Goal: Information Seeking & Learning: Learn about a topic

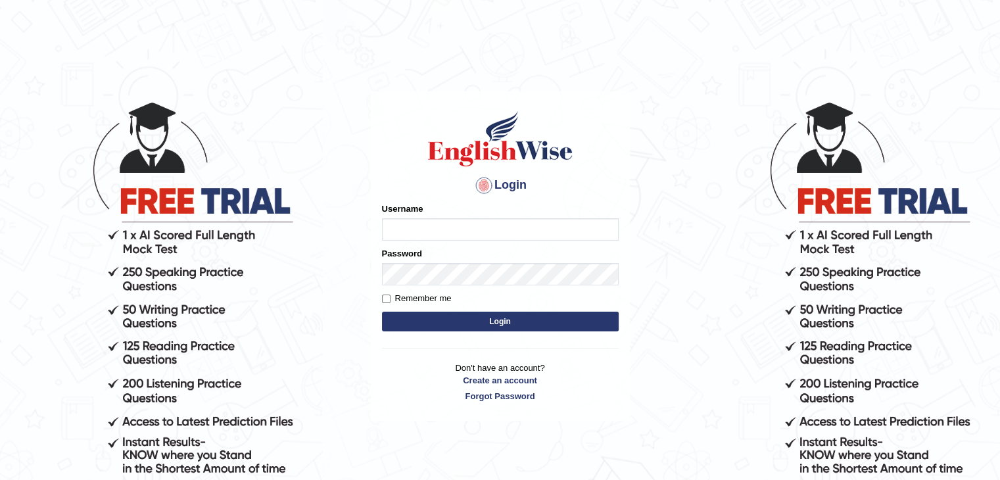
type input "Mannkang"
click at [500, 320] on button "Login" at bounding box center [500, 321] width 237 height 20
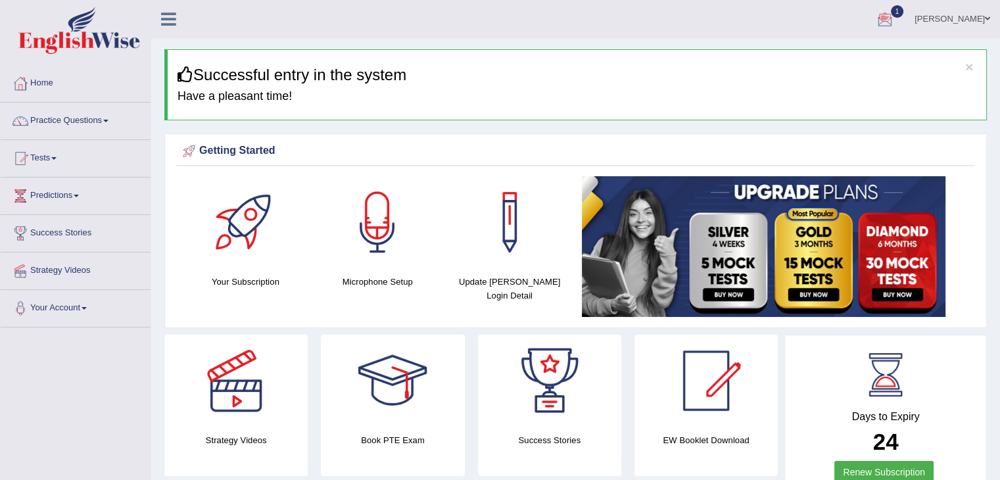
click at [894, 20] on div at bounding box center [885, 20] width 20 height 20
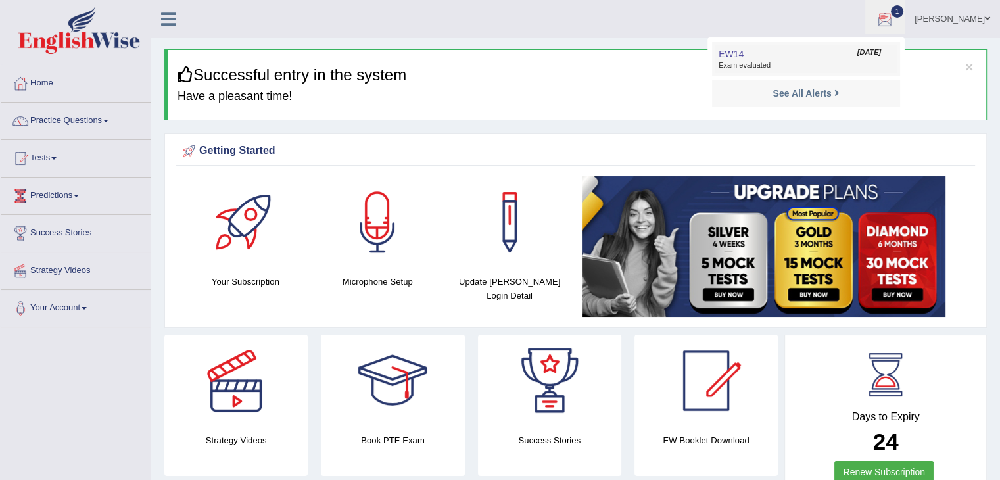
click at [881, 57] on span "Oct 12, 2025" at bounding box center [869, 52] width 24 height 11
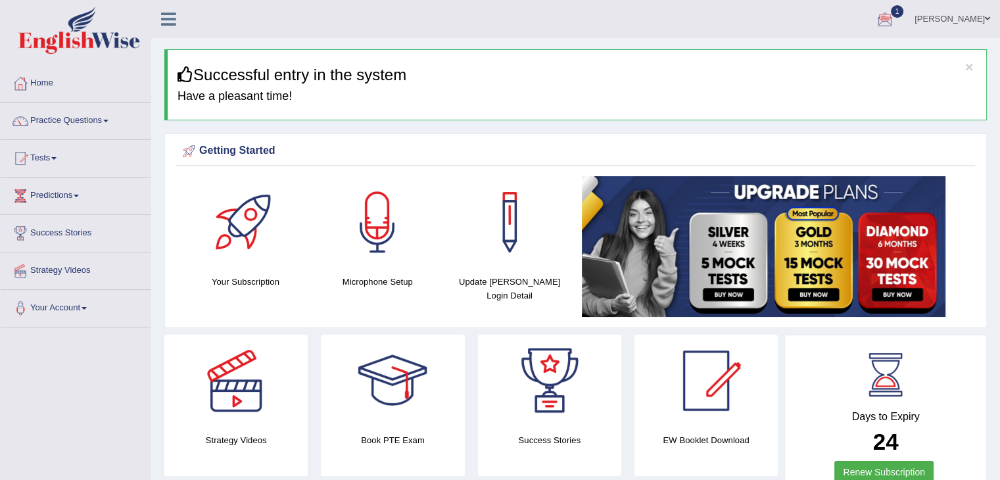
click at [886, 56] on div "× Successful entry in the system Have a pleasant time!" at bounding box center [575, 84] width 822 height 71
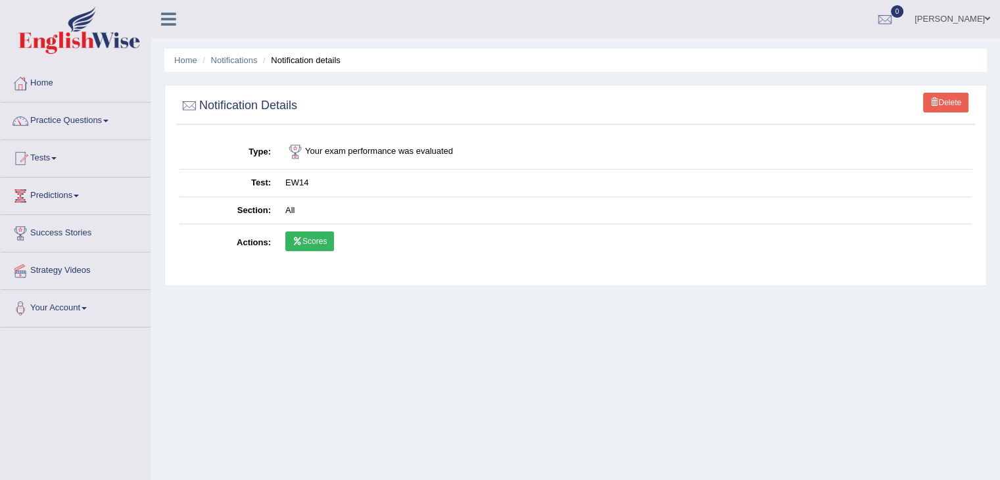
click at [323, 242] on link "Scores" at bounding box center [309, 241] width 49 height 20
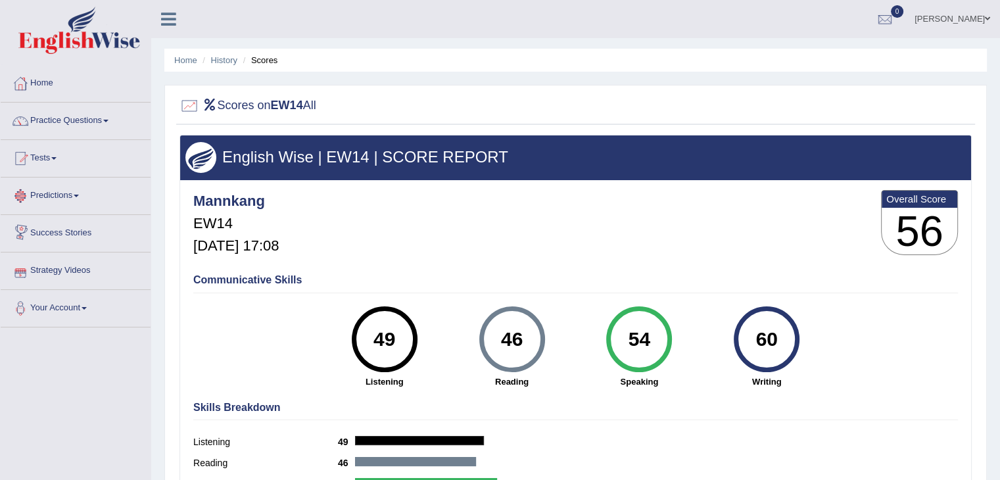
click at [50, 157] on link "Tests" at bounding box center [76, 156] width 150 height 33
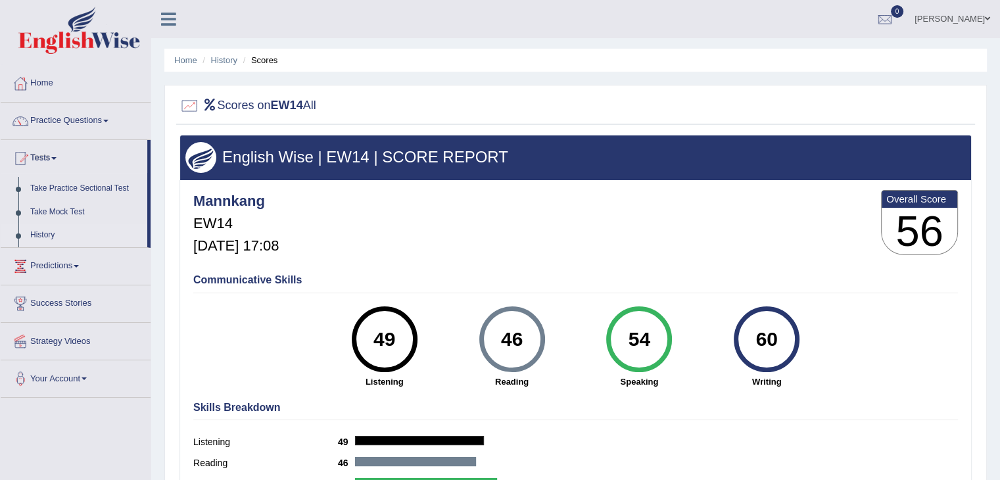
click at [47, 234] on link "History" at bounding box center [85, 235] width 123 height 24
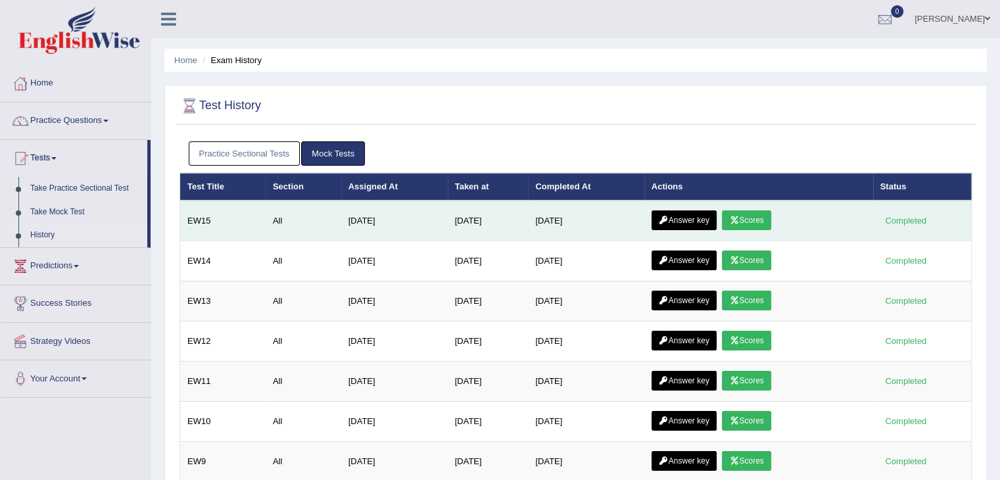
click at [753, 217] on link "Scores" at bounding box center [746, 220] width 49 height 20
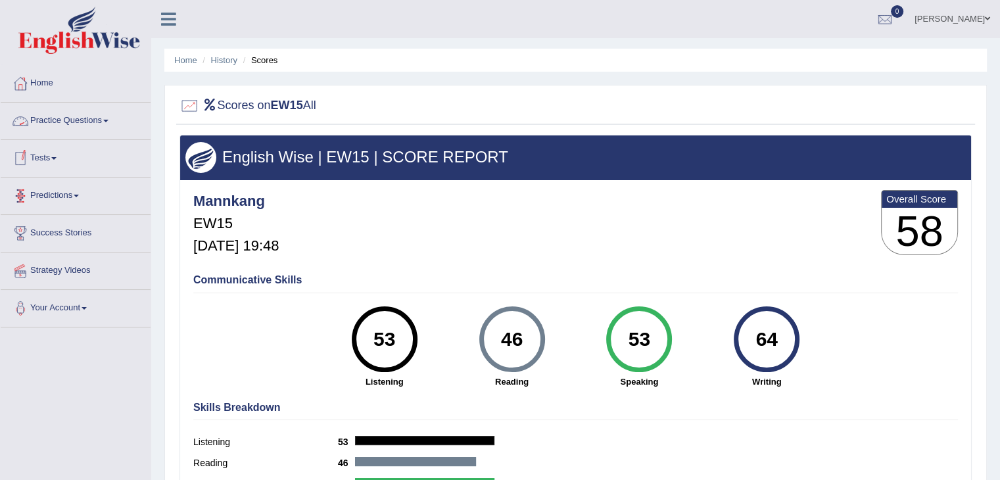
click at [51, 122] on link "Practice Questions" at bounding box center [76, 119] width 150 height 33
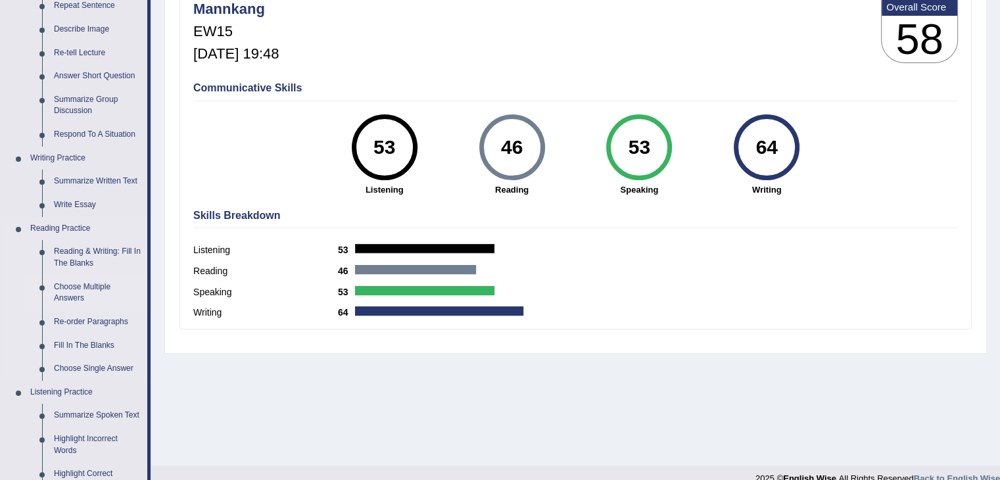
scroll to position [197, 0]
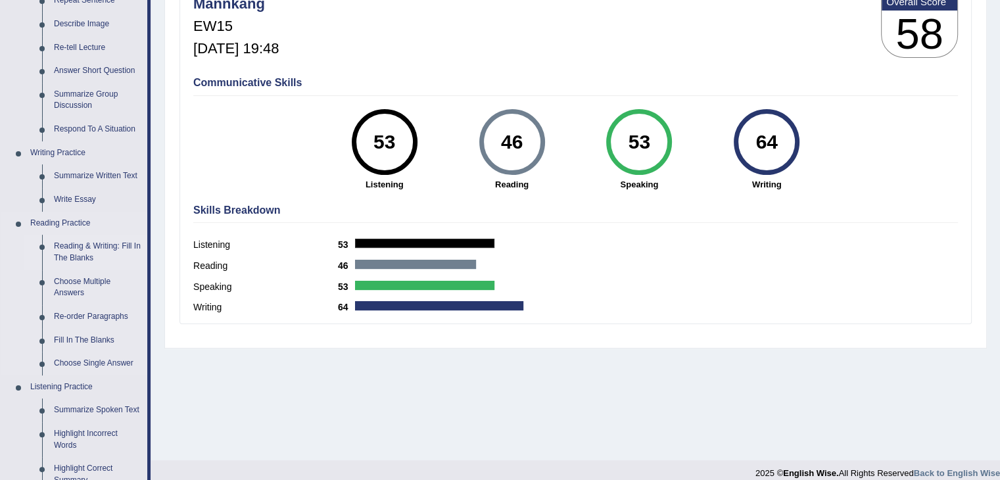
click at [84, 245] on link "Reading & Writing: Fill In The Blanks" at bounding box center [97, 252] width 99 height 35
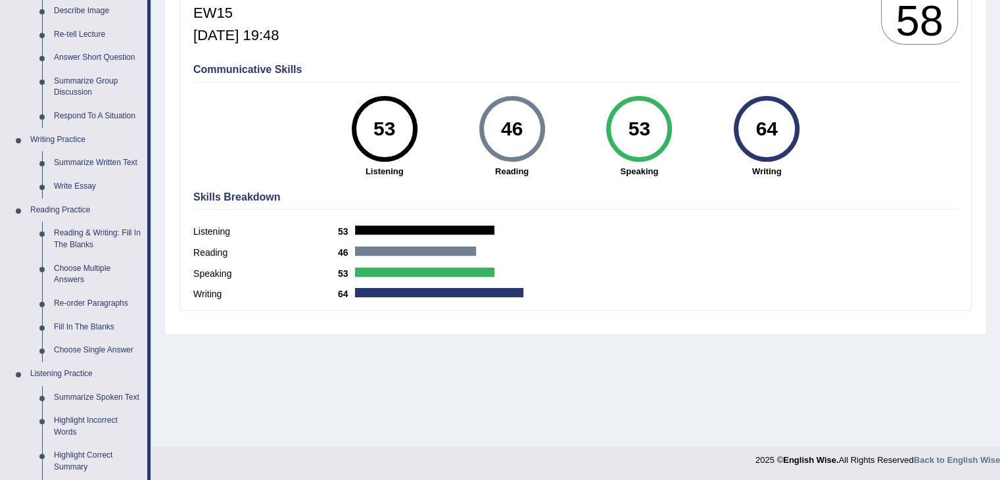
scroll to position [460, 0]
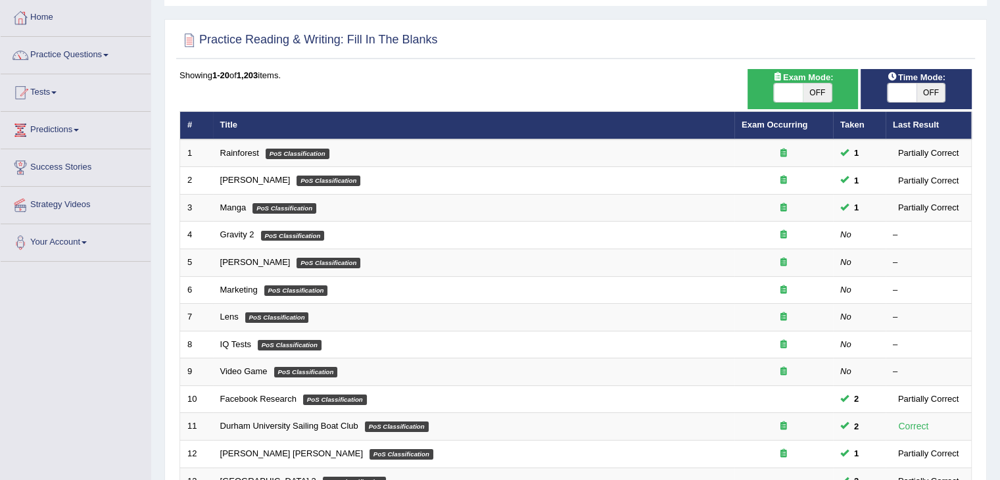
click at [891, 94] on span at bounding box center [901, 92] width 29 height 18
click at [904, 96] on span at bounding box center [901, 92] width 29 height 18
click at [902, 96] on span at bounding box center [901, 92] width 29 height 18
checkbox input "true"
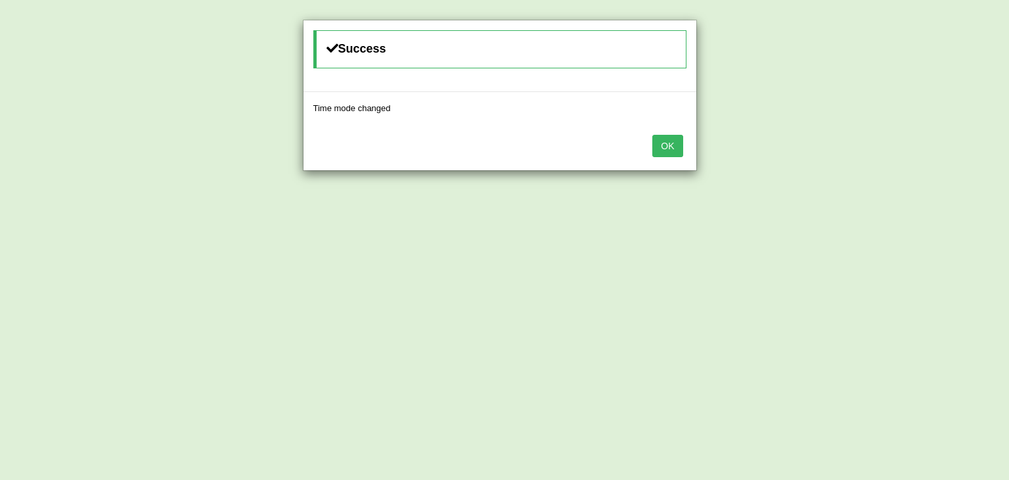
click at [673, 153] on button "OK" at bounding box center [668, 146] width 30 height 22
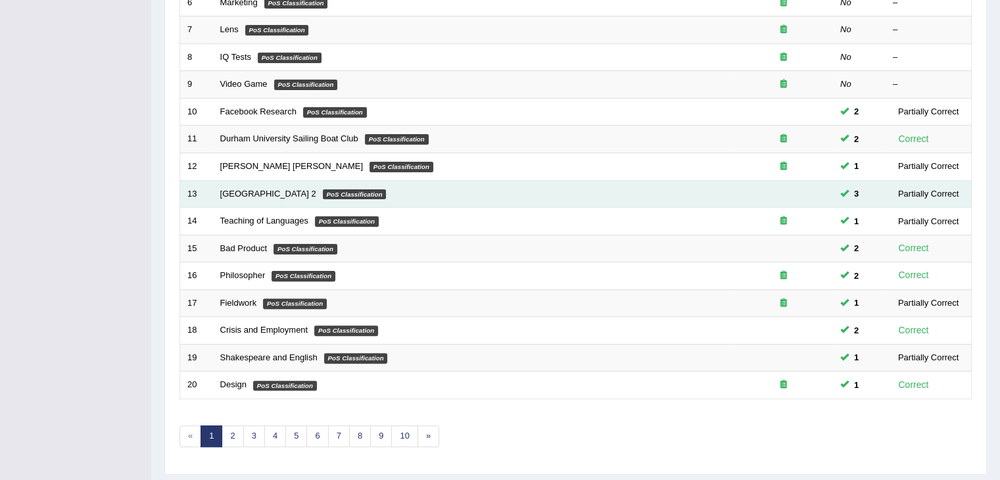
scroll to position [386, 0]
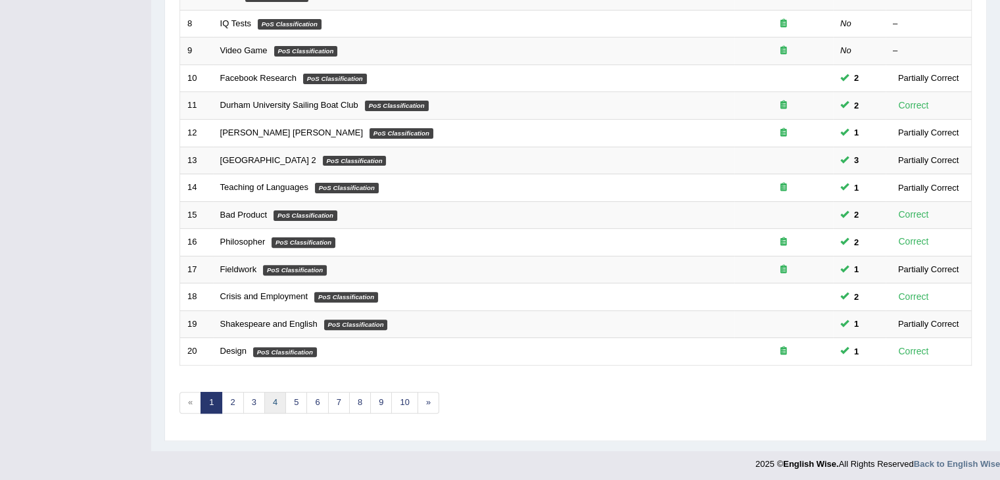
click at [273, 400] on link "4" at bounding box center [275, 403] width 22 height 22
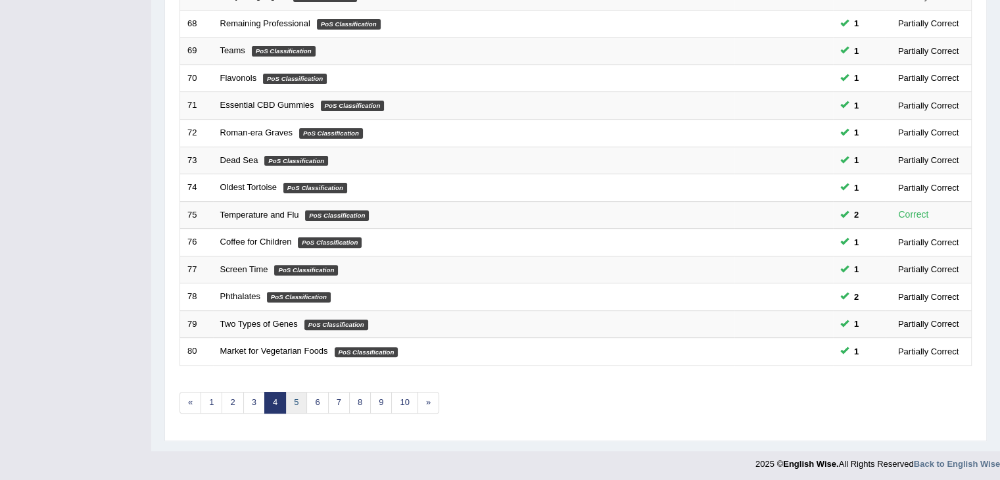
click at [289, 396] on link "5" at bounding box center [296, 403] width 22 height 22
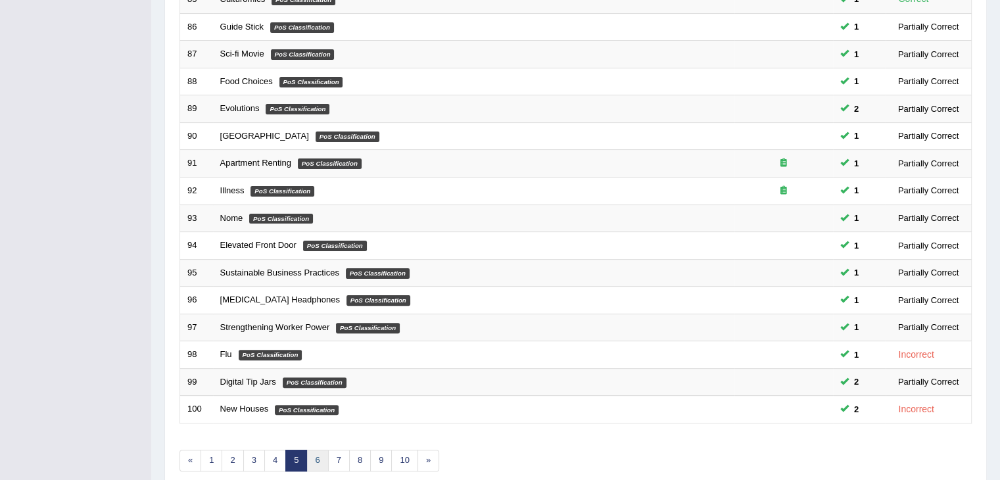
click at [320, 455] on link "6" at bounding box center [317, 460] width 22 height 22
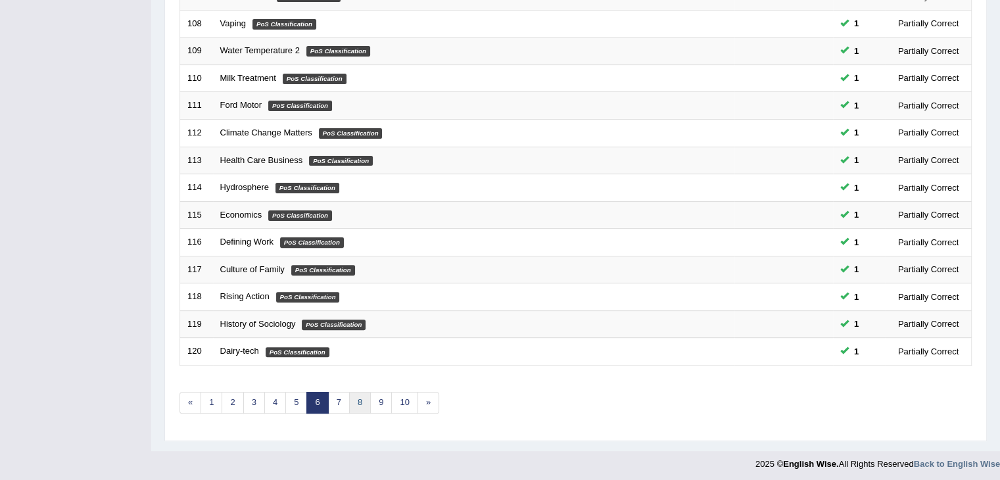
click at [349, 398] on link "8" at bounding box center [360, 403] width 22 height 22
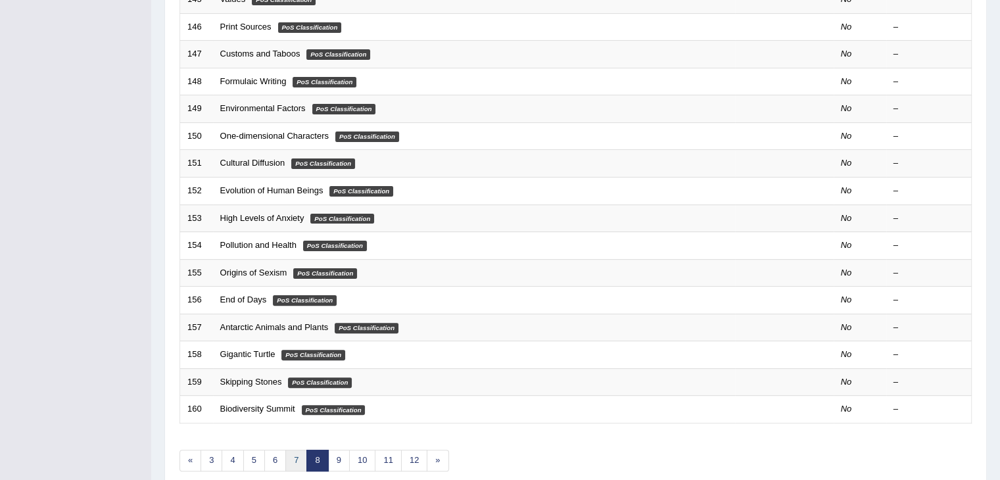
click at [297, 461] on link "7" at bounding box center [296, 460] width 22 height 22
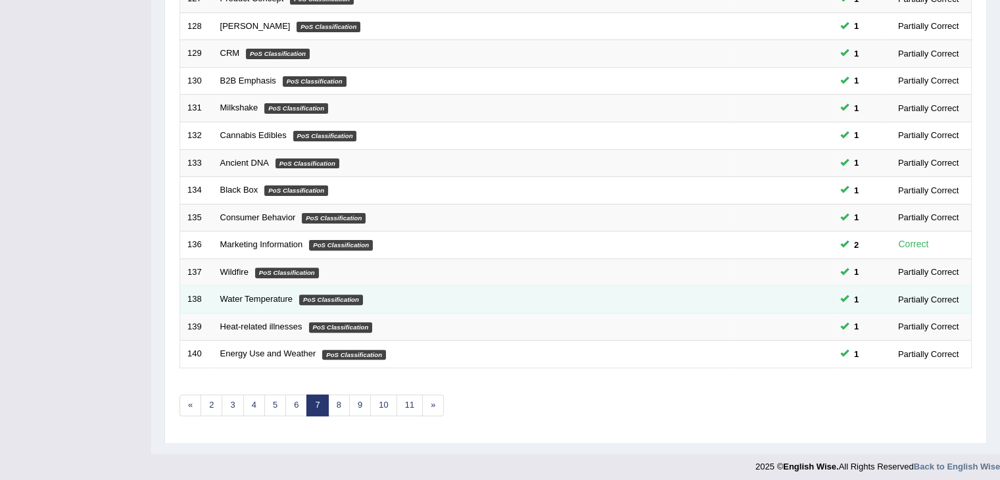
scroll to position [386, 0]
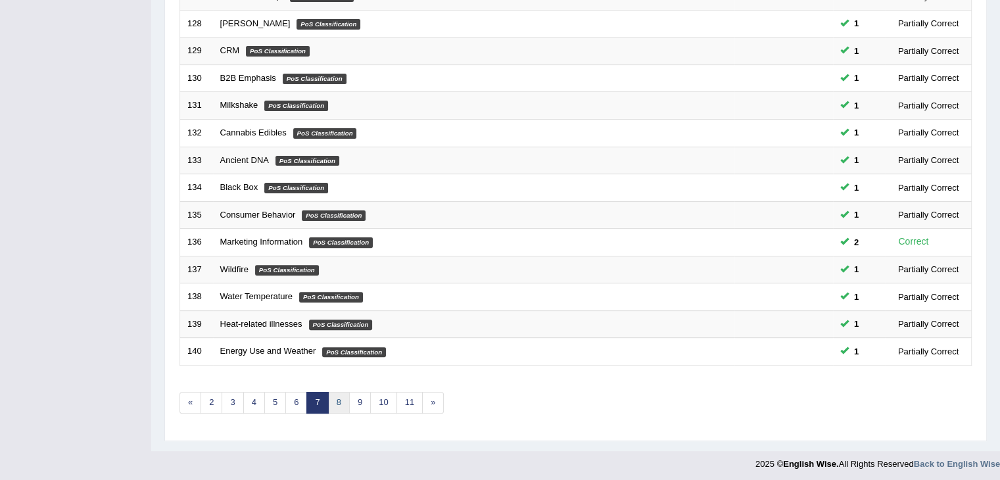
click at [342, 402] on link "8" at bounding box center [339, 403] width 22 height 22
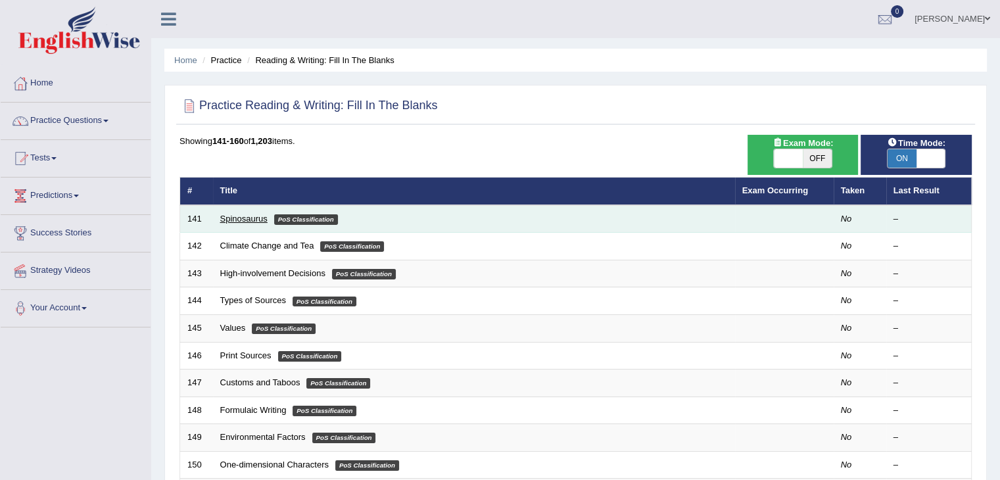
click at [228, 216] on link "Spinosaurus" at bounding box center [243, 219] width 47 height 10
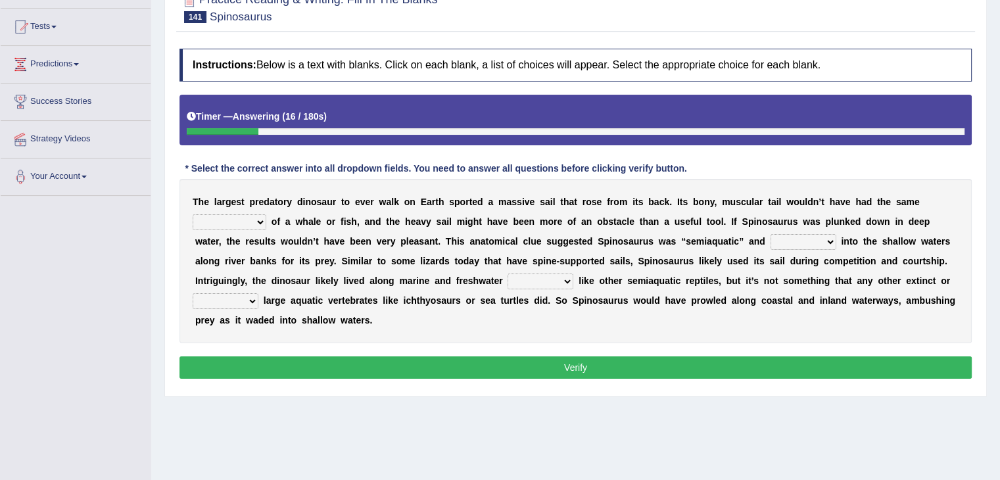
click at [260, 218] on select "affordability flexibility functionality availability" at bounding box center [230, 222] width 74 height 16
select select "flexibility"
click at [193, 214] on select "affordability flexibility functionality availability" at bounding box center [230, 222] width 74 height 16
click at [271, 218] on b "o" at bounding box center [274, 221] width 6 height 11
click at [263, 218] on select "affordability flexibility functionality availability" at bounding box center [230, 222] width 74 height 16
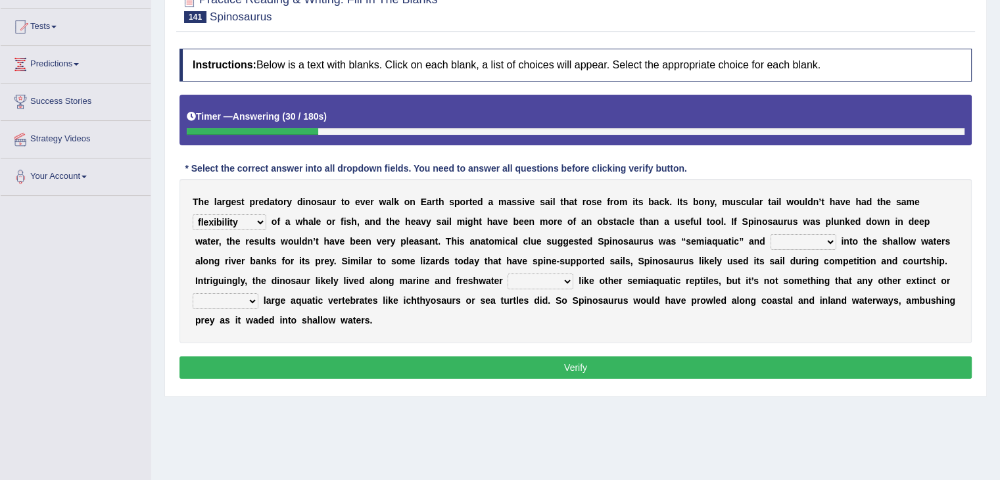
click at [314, 223] on b "l" at bounding box center [314, 221] width 3 height 11
click at [826, 237] on select "bounded waded plunged faded" at bounding box center [803, 242] width 66 height 16
select select "plunged"
click at [770, 234] on select "bounded waded plunged faded" at bounding box center [803, 242] width 66 height 16
click at [831, 240] on select "bounded waded plunged faded" at bounding box center [803, 242] width 66 height 16
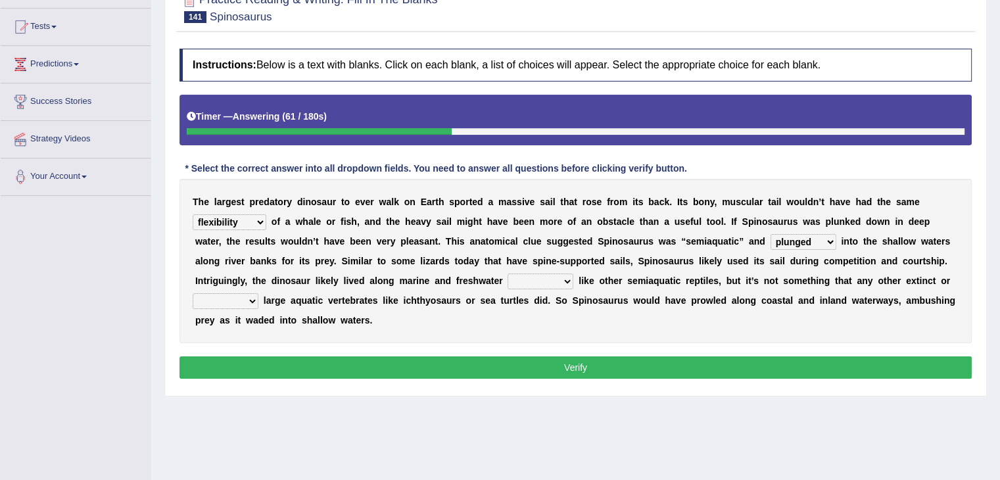
click at [848, 250] on div "T h e l a r g e s t p r e d a t o r y d i n o s a u r t o e v e r w a l k o n E…" at bounding box center [575, 261] width 792 height 164
click at [570, 279] on select "habitats species fluxes pools" at bounding box center [540, 281] width 66 height 16
select select "species"
click at [507, 273] on select "habitats species fluxes pools" at bounding box center [540, 281] width 66 height 16
click at [256, 303] on select "extent resistant extant dominant" at bounding box center [226, 301] width 66 height 16
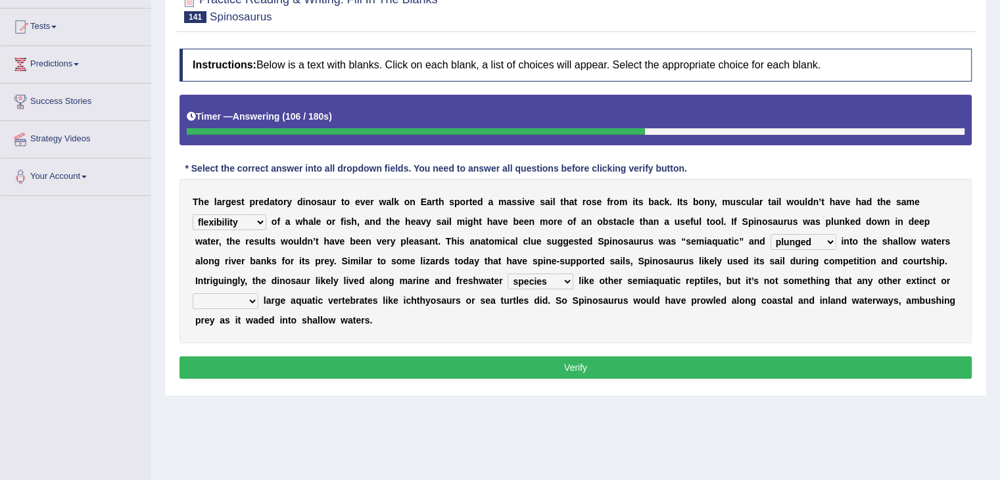
select select "extent"
click at [193, 293] on select "extent resistant extant dominant" at bounding box center [226, 301] width 66 height 16
click at [268, 367] on button "Verify" at bounding box center [575, 367] width 792 height 22
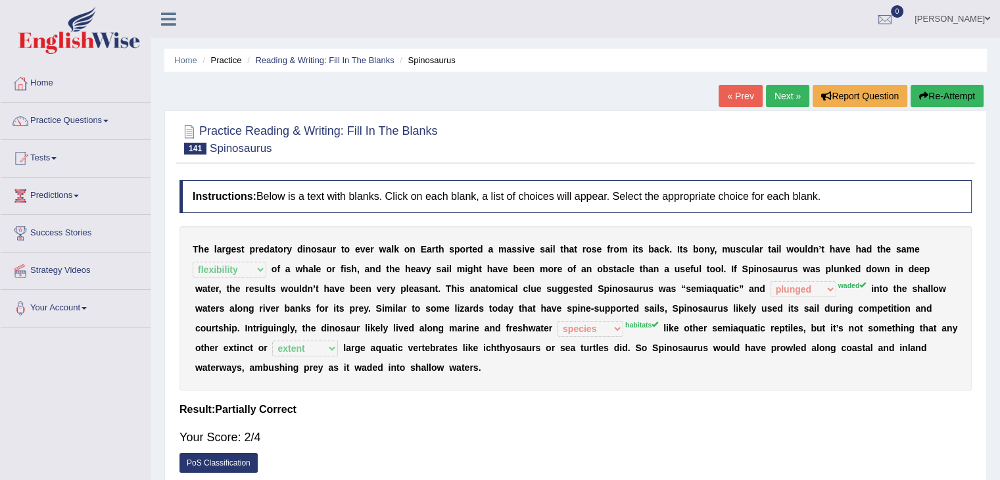
click at [794, 94] on link "Next »" at bounding box center [787, 96] width 43 height 22
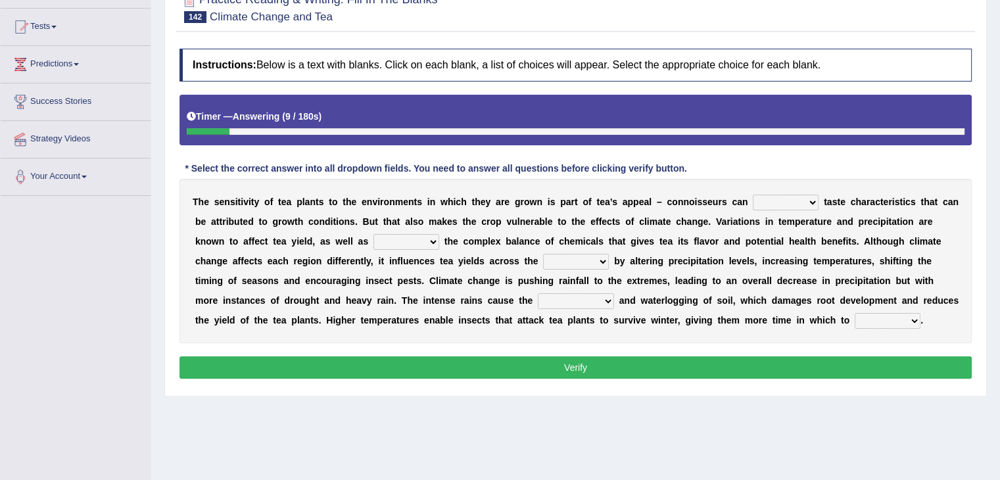
click at [806, 196] on select "concern disregard disarrange discern" at bounding box center [785, 203] width 66 height 16
select select "disregard"
click at [752, 195] on select "concern disregard disarrange discern" at bounding box center [785, 203] width 66 height 16
click at [808, 200] on select "concern disregard disarrange discern" at bounding box center [785, 203] width 66 height 16
click at [837, 221] on b "a" at bounding box center [839, 221] width 5 height 11
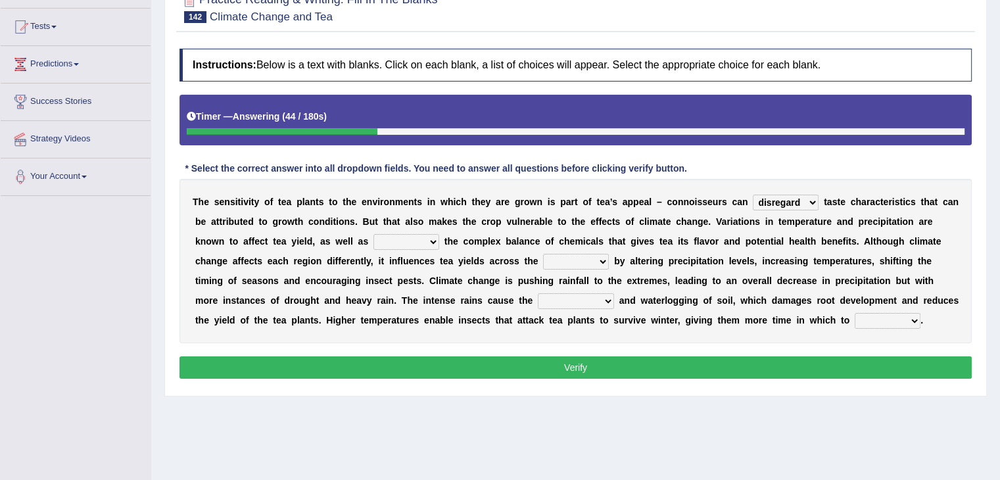
click at [434, 237] on select "poster altar alter deter" at bounding box center [406, 242] width 66 height 16
select select "poster"
click at [373, 234] on select "poster altar alter deter" at bounding box center [406, 242] width 66 height 16
click at [602, 264] on select "river street board border" at bounding box center [576, 262] width 66 height 16
select select "street"
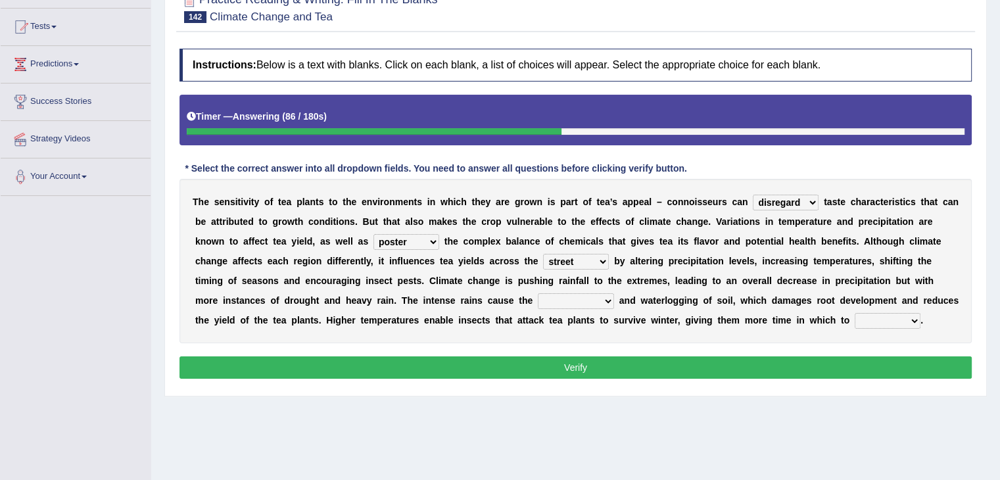
click at [543, 254] on select "river street board border" at bounding box center [576, 262] width 66 height 16
click at [605, 298] on select "compression diffusion erosion conversion" at bounding box center [576, 301] width 76 height 16
select select "erosion"
click at [538, 293] on select "compression diffusion erosion conversion" at bounding box center [576, 301] width 76 height 16
click at [910, 317] on select "reproduce conduce educe adduce" at bounding box center [887, 321] width 66 height 16
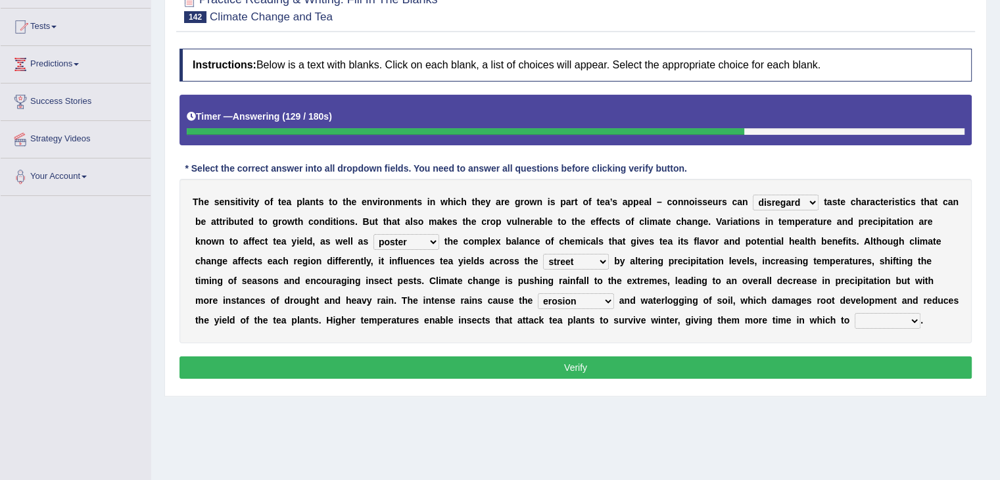
select select "educe"
click at [854, 313] on select "reproduce conduce educe adduce" at bounding box center [887, 321] width 66 height 16
click at [831, 366] on button "Verify" at bounding box center [575, 367] width 792 height 22
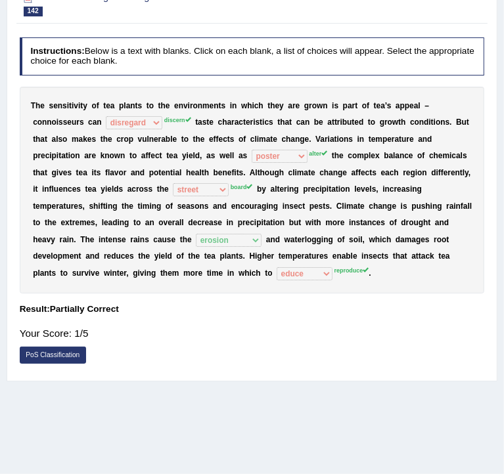
drag, startPoint x: 149, startPoint y: 315, endPoint x: 364, endPoint y: 187, distance: 250.8
click at [150, 315] on div "Instructions: Below is a text with blanks. Click on each blank, a list of choic…" at bounding box center [251, 204] width 471 height 344
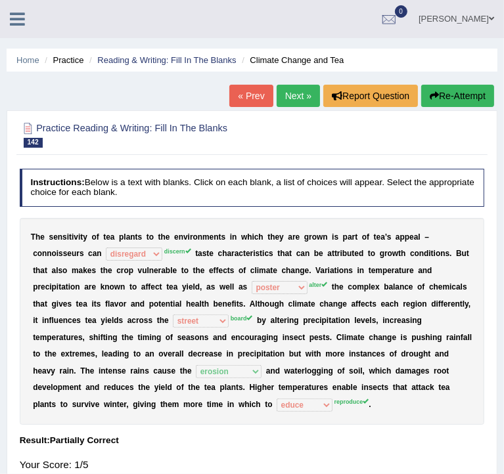
click at [195, 95] on div "Home Practice Reading & Writing: Fill In The Blanks Climate Change and Tea « Pr…" at bounding box center [252, 328] width 504 height 657
click at [296, 99] on link "Next »" at bounding box center [298, 96] width 43 height 22
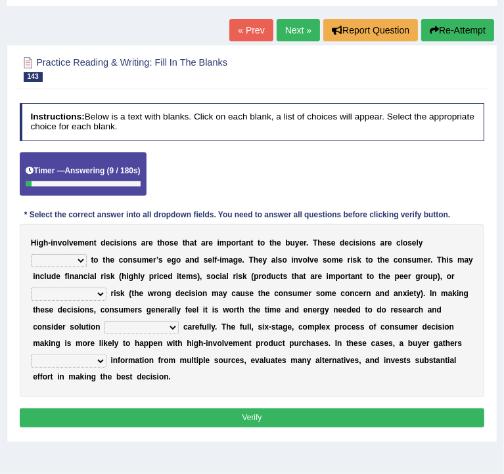
click at [84, 256] on select "retired received wired tied" at bounding box center [59, 260] width 56 height 13
select select "received"
click at [31, 254] on select "retired received wired tied" at bounding box center [59, 260] width 56 height 13
click at [81, 260] on select "retired received wired tied" at bounding box center [59, 260] width 56 height 13
click at [286, 265] on div "H i g h - i n v o l v e m e n t d e c i s i o n s a r e t h o s e t h a t a r e…" at bounding box center [252, 310] width 465 height 173
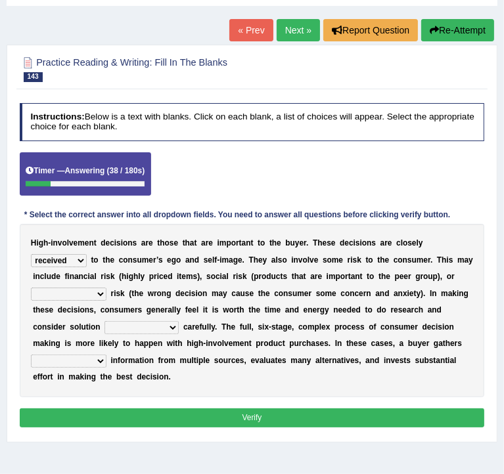
click at [103, 289] on select "anthropological psychological chronological neurological" at bounding box center [69, 294] width 76 height 13
select select "psychological"
click at [31, 288] on select "anthropological psychological chronological neurological" at bounding box center [69, 294] width 76 height 13
click at [173, 326] on select "alternatives conjunctives executives representatives" at bounding box center [141, 327] width 74 height 13
select select "alternatives"
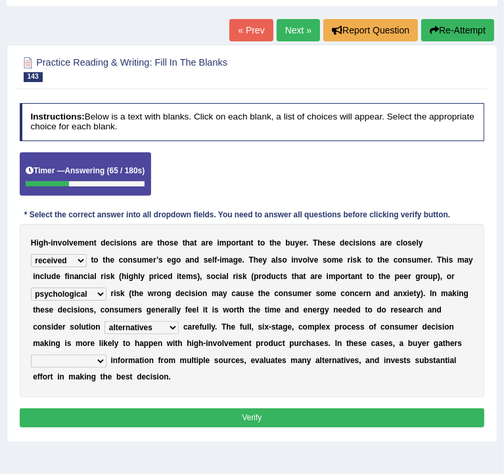
click at [104, 321] on select "alternatives conjunctives executives representatives" at bounding box center [141, 327] width 74 height 13
click at [98, 359] on select "insurmountable extensive limited extricated" at bounding box center [69, 361] width 76 height 13
select select "limited"
click at [31, 355] on select "insurmountable extensive limited extricated" at bounding box center [69, 361] width 76 height 13
click at [162, 405] on div "Instructions: Below is a text with blanks. Click on each blank, a list of choic…" at bounding box center [251, 267] width 471 height 339
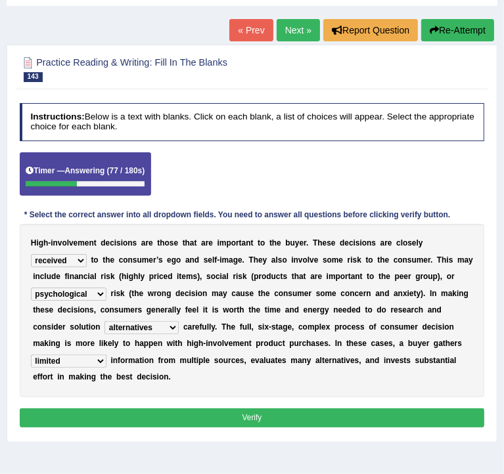
click at [163, 409] on button "Verify" at bounding box center [252, 418] width 465 height 19
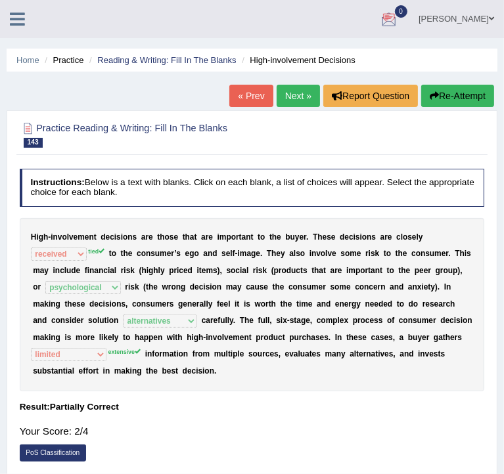
click at [294, 103] on link "Next »" at bounding box center [298, 96] width 43 height 22
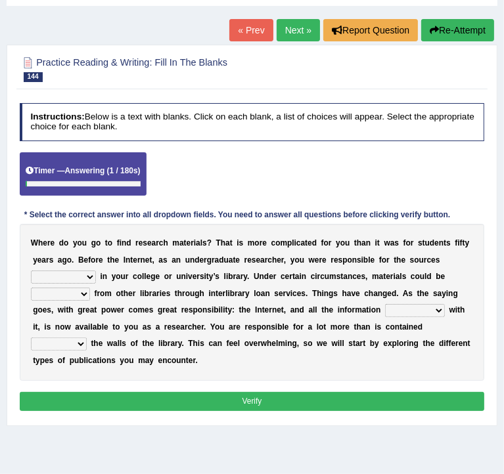
scroll to position [66, 0]
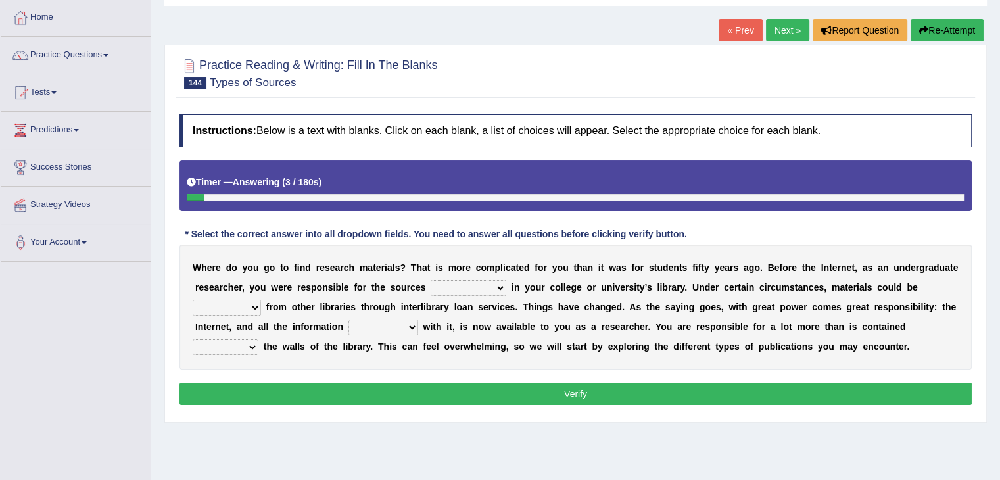
drag, startPoint x: 13, startPoint y: 264, endPoint x: 252, endPoint y: 273, distance: 238.7
click at [145, 275] on div "Toggle navigation Home Practice Questions Speaking Practice Read Aloud Repeat S…" at bounding box center [500, 275] width 1000 height 683
click at [501, 285] on select "decipherable saleable conceivable available" at bounding box center [468, 288] width 76 height 16
select select "available"
click at [430, 280] on select "decipherable saleable conceivable available" at bounding box center [468, 288] width 76 height 16
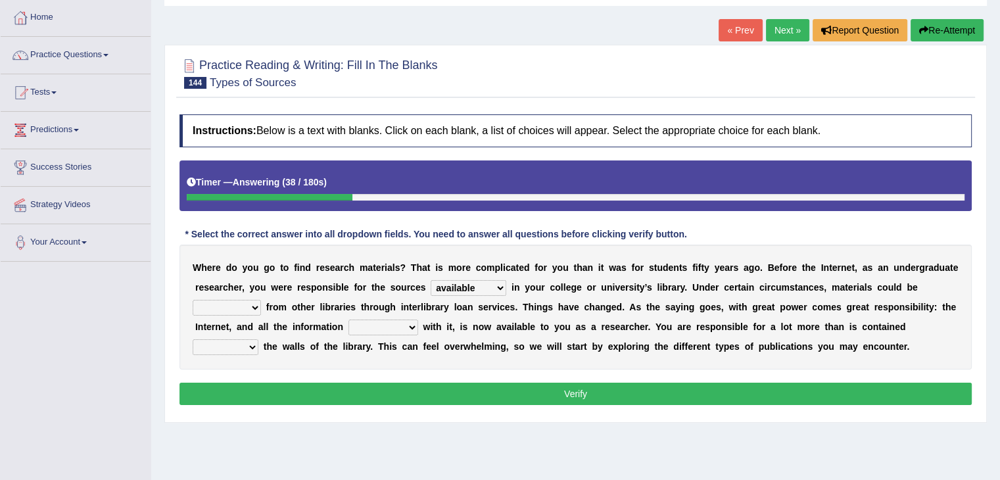
click at [260, 303] on div "W h e r e d o y o u g o t o f i n d r e s e a r c h m a t e r i a l s ? T h a t…" at bounding box center [575, 306] width 792 height 125
select select "obtained"
click at [193, 300] on select "sustained refrained obtained guaranteed" at bounding box center [227, 308] width 68 height 16
click at [413, 321] on select "redeemed disowned associated dissociated" at bounding box center [383, 327] width 70 height 16
select select "redeemed"
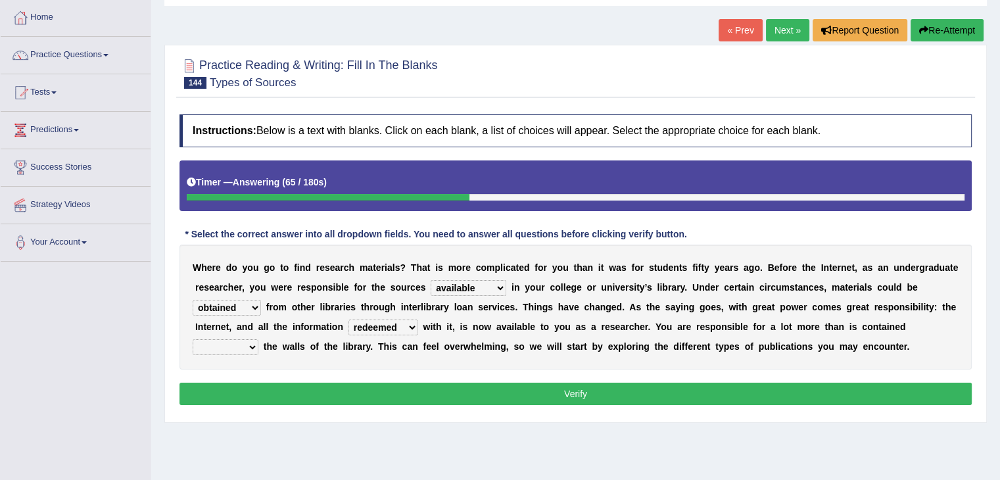
click at [348, 319] on select "redeemed disowned associated dissociated" at bounding box center [383, 327] width 70 height 16
click at [252, 342] on select "within off besides over" at bounding box center [226, 347] width 66 height 16
select select "besides"
click at [193, 339] on select "within off besides over" at bounding box center [226, 347] width 66 height 16
click at [503, 394] on button "Verify" at bounding box center [575, 393] width 792 height 22
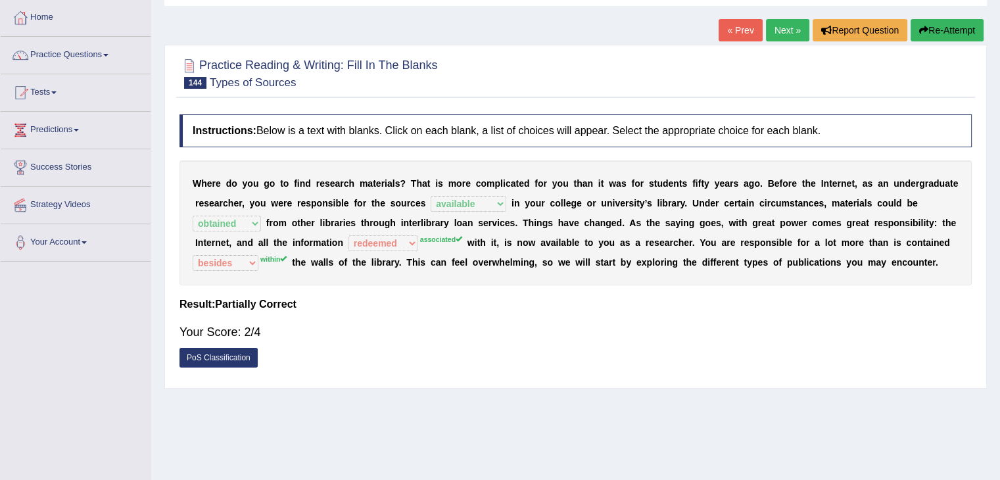
click at [503, 388] on div "Home Practice Reading & Writing: Fill In The Blanks Types of Sources « Prev Nex…" at bounding box center [575, 262] width 848 height 657
drag, startPoint x: 775, startPoint y: 31, endPoint x: 770, endPoint y: 24, distance: 8.9
click at [503, 30] on link "Next »" at bounding box center [787, 30] width 43 height 22
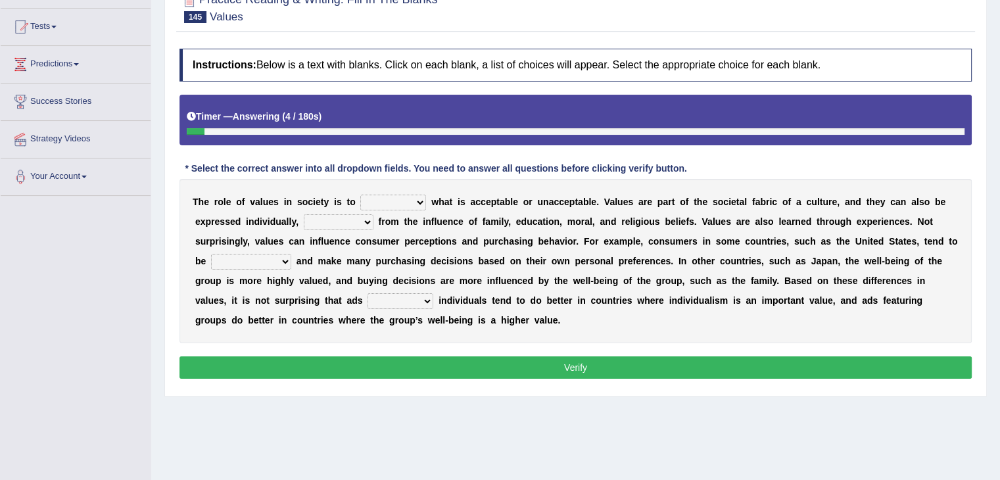
click at [420, 201] on select "prostate dictate facilitate refine" at bounding box center [393, 203] width 66 height 16
click at [360, 195] on select "prostate dictate facilitate refine" at bounding box center [393, 203] width 66 height 16
click at [419, 200] on select "prostate dictate facilitate refine" at bounding box center [393, 203] width 66 height 16
click at [360, 195] on select "prostate dictate facilitate refine" at bounding box center [393, 203] width 66 height 16
click at [418, 202] on select "prostate dictate facilitate refine" at bounding box center [393, 203] width 66 height 16
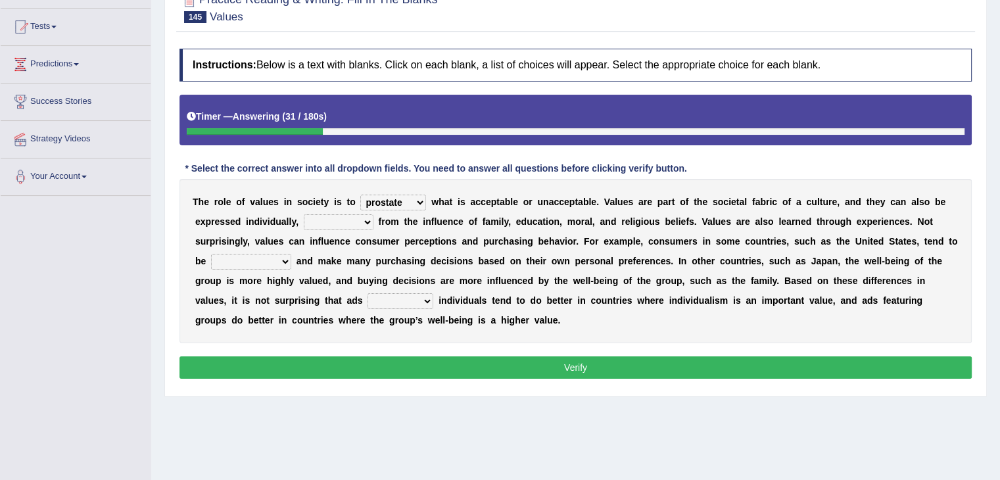
select select "facilitate"
click at [360, 195] on select "prostate dictate facilitate refine" at bounding box center [393, 203] width 66 height 16
click at [426, 196] on b at bounding box center [428, 201] width 5 height 11
click at [421, 197] on select "prostate dictate facilitate refine" at bounding box center [393, 203] width 66 height 16
click at [433, 203] on b "w" at bounding box center [434, 201] width 7 height 11
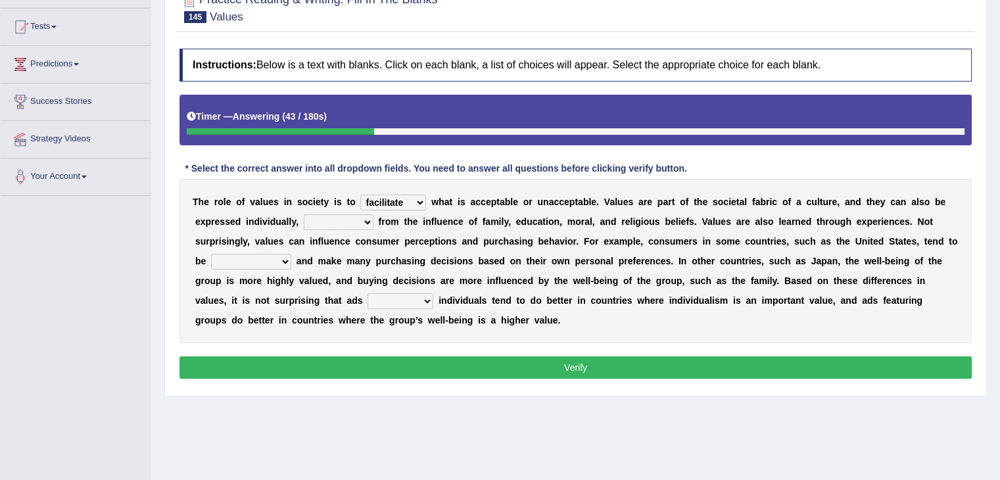
click at [368, 218] on select "rise descending raising arising" at bounding box center [339, 222] width 70 height 16
select select "raising"
click at [304, 214] on select "rise descending raising arising" at bounding box center [339, 222] width 70 height 16
click at [287, 263] on select "moralistic ritualistic linguistic individualistic" at bounding box center [251, 262] width 80 height 16
click at [211, 254] on select "moralistic ritualistic linguistic individualistic" at bounding box center [251, 262] width 80 height 16
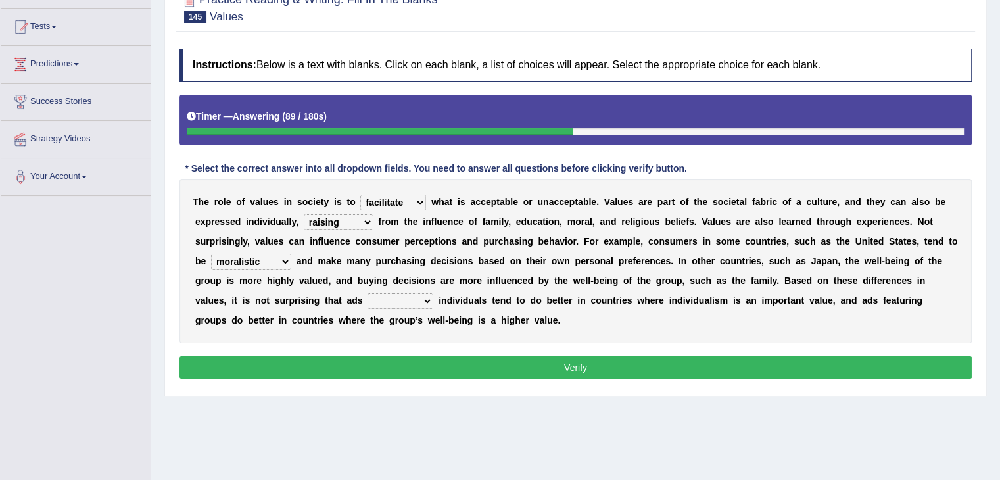
click at [284, 258] on select "moralistic ritualistic linguistic individualistic" at bounding box center [251, 262] width 80 height 16
select select "linguistic"
click at [211, 254] on select "moralistic ritualistic linguistic individualistic" at bounding box center [251, 262] width 80 height 16
click at [426, 299] on select "venturing capturing suturing featuring" at bounding box center [400, 301] width 66 height 16
select select "capturing"
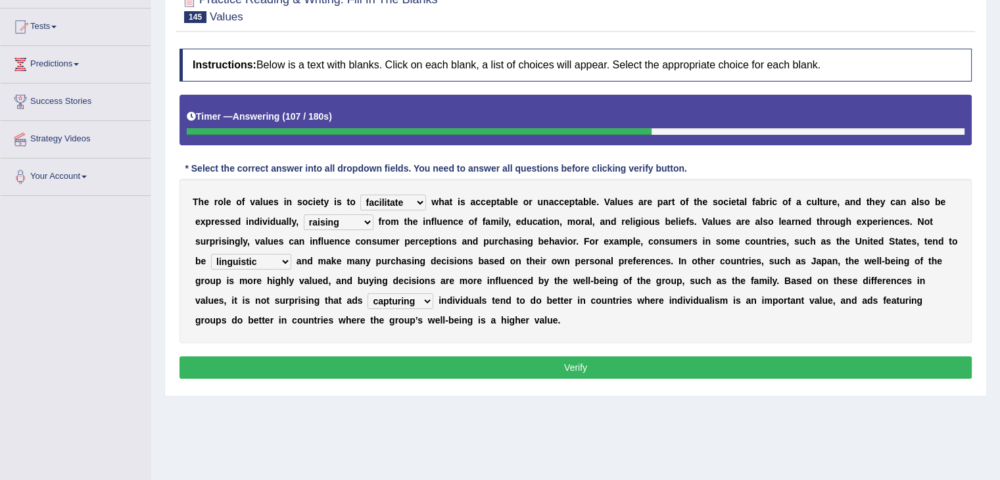
click at [367, 293] on select "venturing capturing suturing featuring" at bounding box center [400, 301] width 66 height 16
click at [447, 359] on button "Verify" at bounding box center [575, 367] width 792 height 22
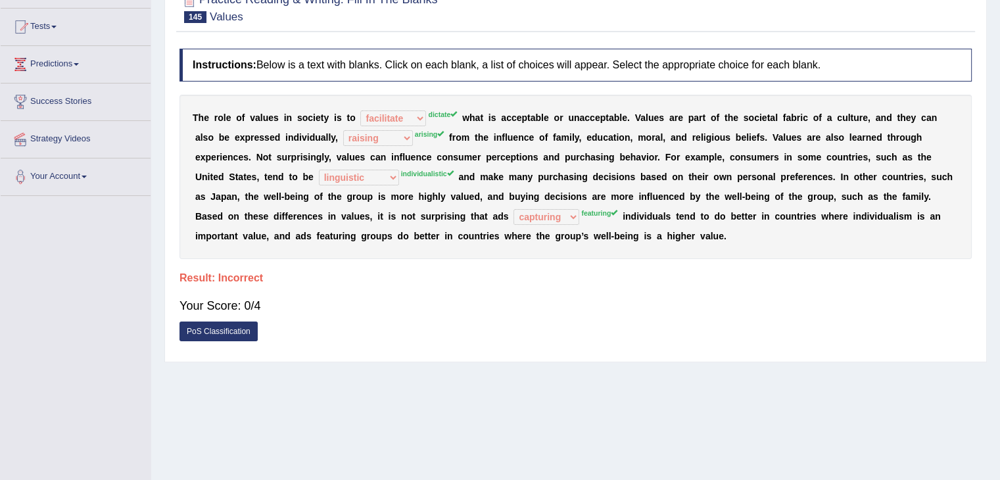
click at [448, 356] on div "Practice Reading & Writing: Fill In The Blanks 145 Values Instructions: Below i…" at bounding box center [575, 170] width 822 height 383
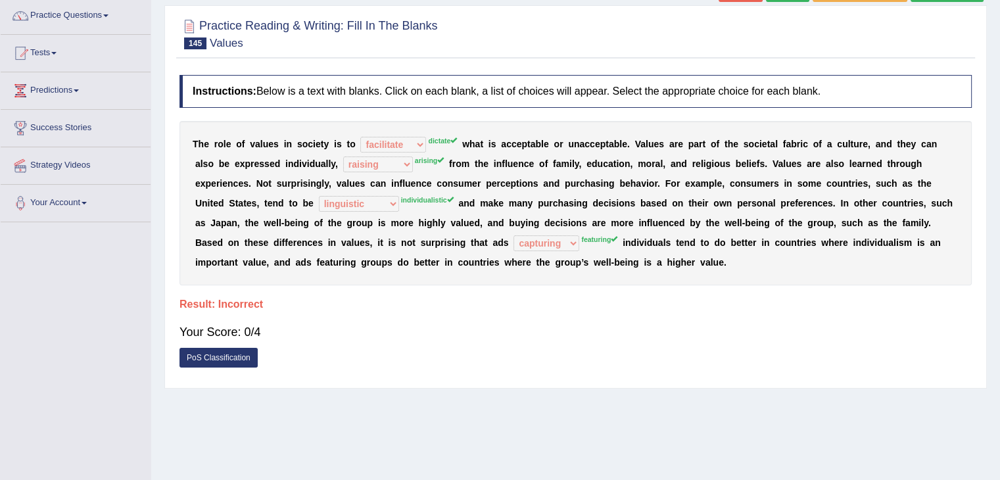
scroll to position [79, 0]
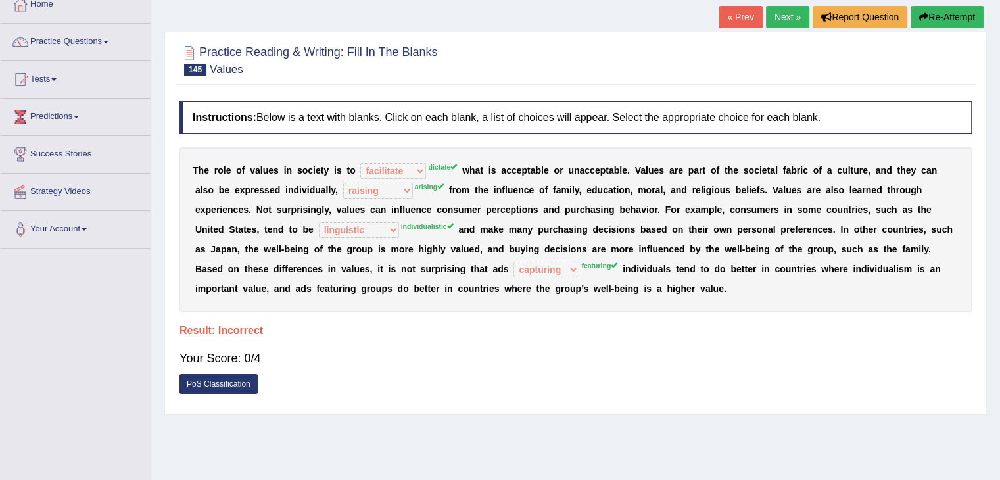
click at [779, 20] on link "Next »" at bounding box center [787, 17] width 43 height 22
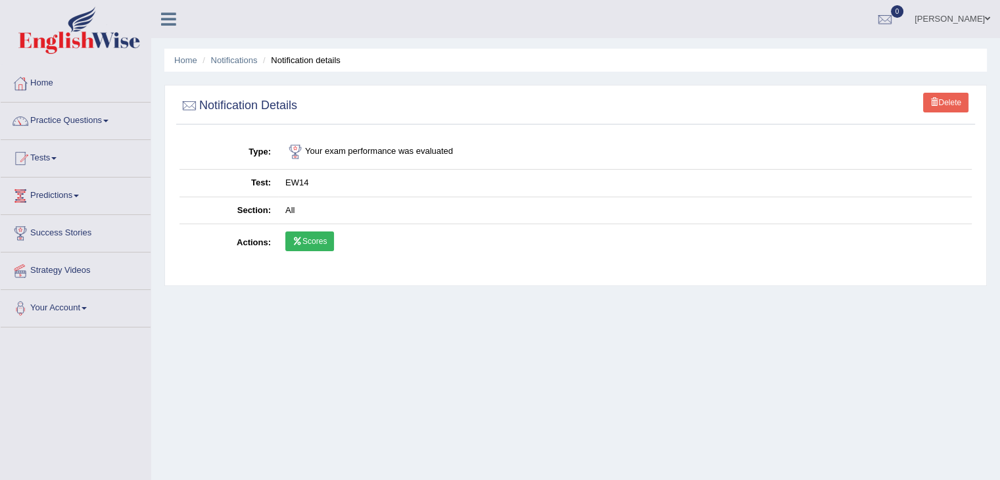
click at [309, 238] on link "Scores" at bounding box center [309, 241] width 49 height 20
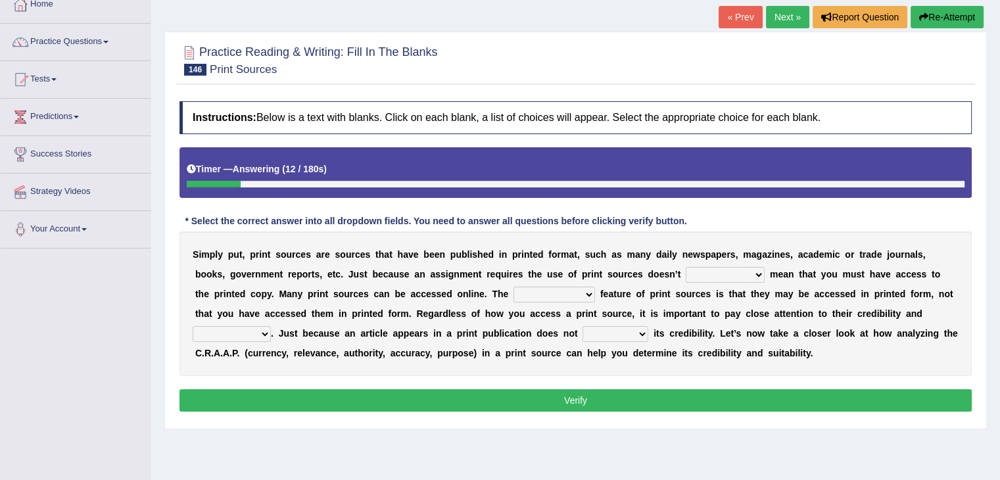
click at [757, 273] on select "necessarily aggressively momentously indecisively" at bounding box center [724, 275] width 79 height 16
click at [626, 281] on div "S i m p l y p u t , p r i n t s o u r c e s a r e s o u r c e s t h a t h a v e…" at bounding box center [575, 303] width 792 height 145
click at [758, 271] on select "necessarily aggressively momentously indecisively" at bounding box center [724, 275] width 79 height 16
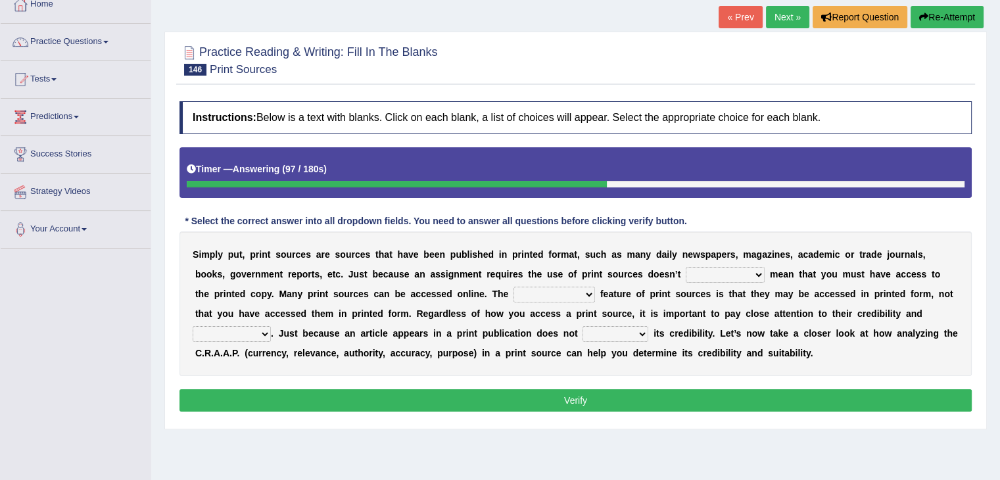
select select "momentously"
click at [685, 267] on select "necessarily aggressively momentously indecisively" at bounding box center [724, 275] width 79 height 16
click at [567, 292] on select "brainwashing distinguishing refurbishing establishing" at bounding box center [553, 295] width 81 height 16
select select "establishing"
click at [513, 287] on select "brainwashing distinguishing refurbishing establishing" at bounding box center [553, 295] width 81 height 16
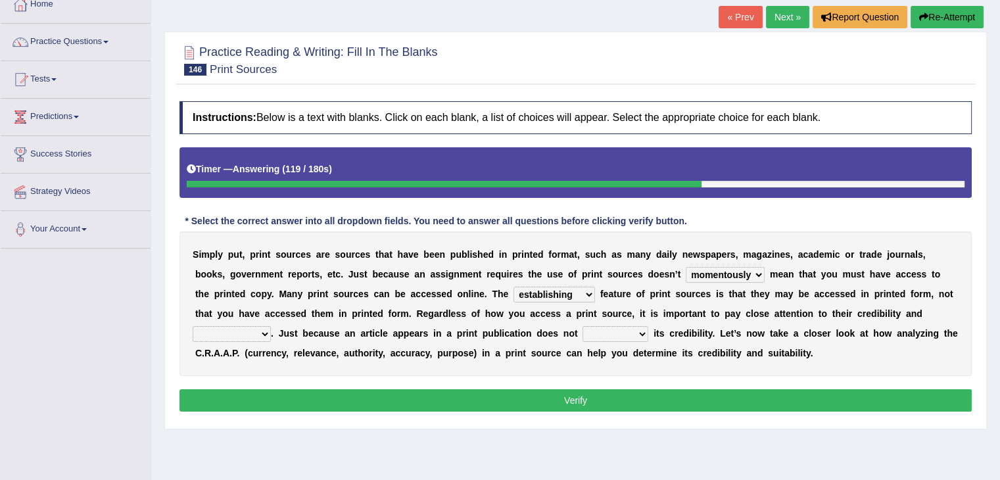
click at [595, 288] on b at bounding box center [597, 293] width 5 height 11
click at [570, 290] on select "brainwashing distinguishing refurbishing establishing" at bounding box center [553, 295] width 81 height 16
click at [263, 328] on select "compatibility conductibility susceptibility reliability" at bounding box center [232, 334] width 78 height 16
select select "conductibility"
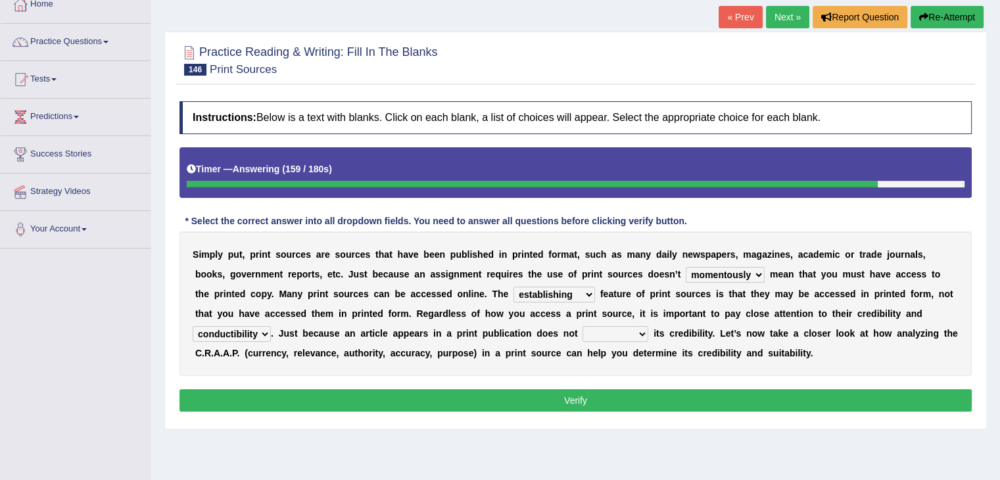
click at [193, 326] on select "compatibility conductibility susceptibility reliability" at bounding box center [232, 334] width 78 height 16
click at [639, 332] on select "reassure ensure issue ensue" at bounding box center [615, 334] width 66 height 16
select select "issue"
click at [582, 326] on select "reassure ensure issue ensue" at bounding box center [615, 334] width 66 height 16
click at [582, 398] on button "Verify" at bounding box center [575, 400] width 792 height 22
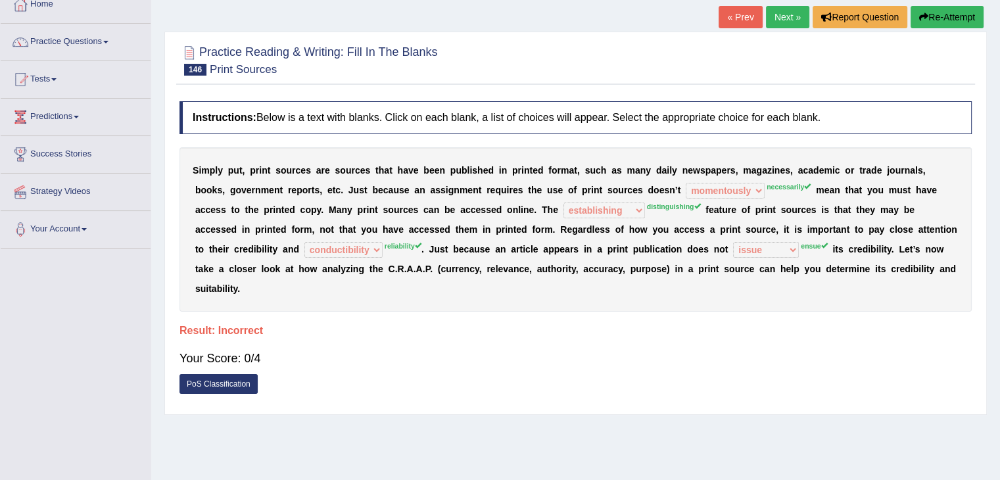
drag, startPoint x: 932, startPoint y: 26, endPoint x: 927, endPoint y: 14, distance: 12.7
click at [927, 14] on button "Re-Attempt" at bounding box center [946, 17] width 73 height 22
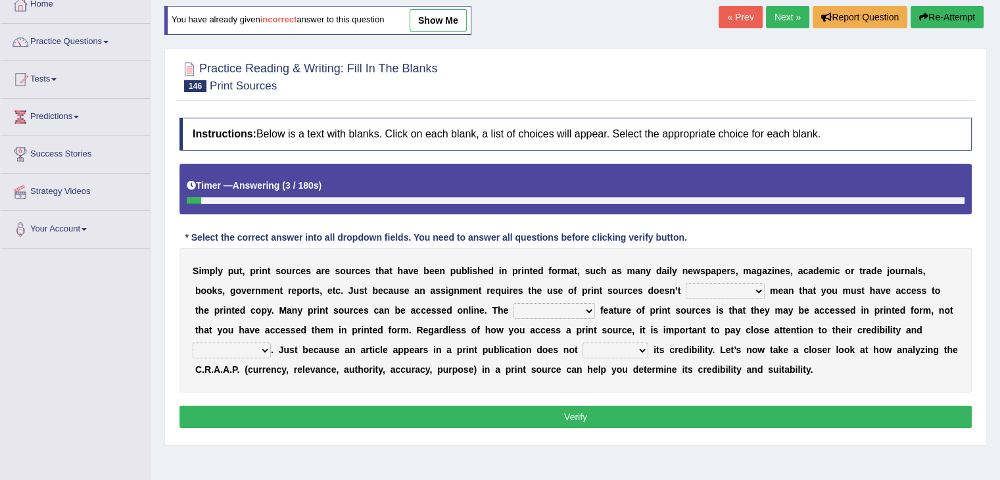
click at [759, 284] on select "necessarily aggressively momentously indecisively" at bounding box center [724, 291] width 79 height 16
select select "momentously"
click at [685, 283] on select "necessarily aggressively momentously indecisively" at bounding box center [724, 291] width 79 height 16
click at [595, 307] on b at bounding box center [597, 310] width 5 height 11
click at [568, 308] on select "brainwashing distinguishing refurbishing establishing" at bounding box center [553, 311] width 81 height 16
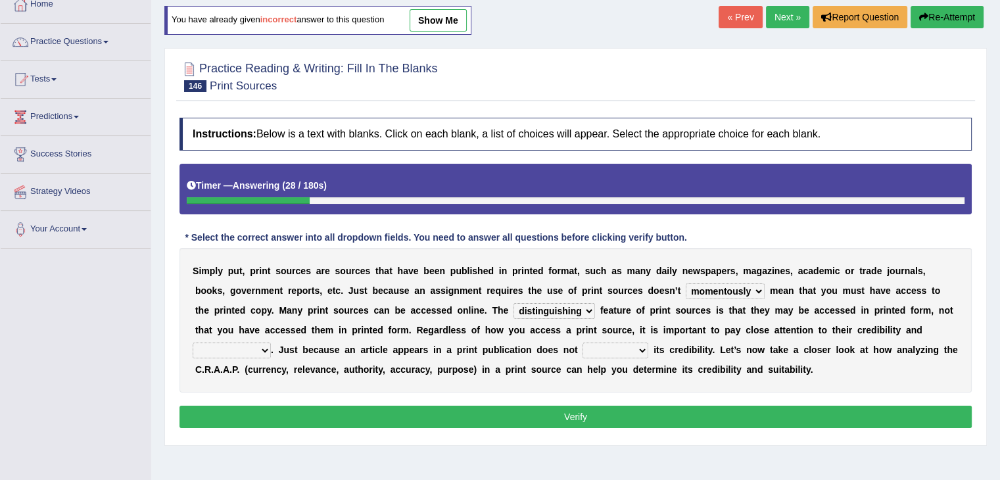
click at [513, 303] on select "brainwashing distinguishing refurbishing establishing" at bounding box center [553, 311] width 81 height 16
click at [560, 308] on select "brainwashing distinguishing refurbishing establishing" at bounding box center [553, 311] width 81 height 16
select select "brainwashing"
click at [513, 303] on select "brainwashing distinguishing refurbishing establishing" at bounding box center [553, 311] width 81 height 16
click at [264, 348] on select "compatibility conductibility susceptibility reliability" at bounding box center [232, 350] width 78 height 16
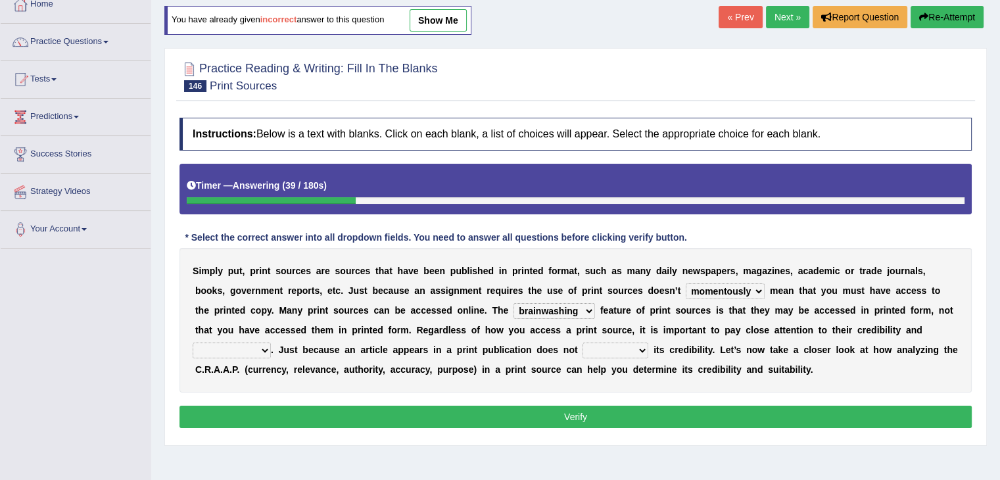
select select "conductibility"
click at [193, 342] on select "compatibility conductibility susceptibility reliability" at bounding box center [232, 350] width 78 height 16
click at [635, 342] on select "reassure ensure issue ensue" at bounding box center [615, 350] width 66 height 16
select select "ensure"
click at [582, 342] on select "reassure ensure issue ensue" at bounding box center [615, 350] width 66 height 16
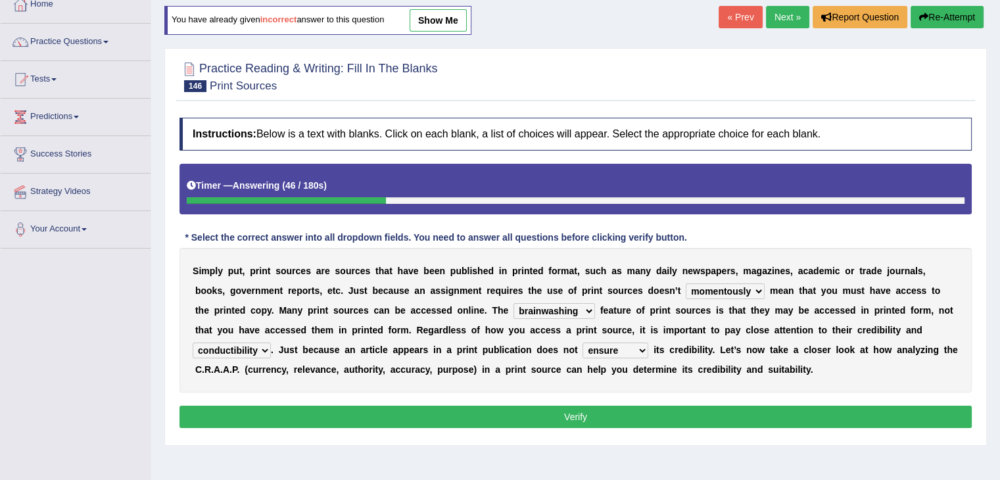
click at [577, 418] on button "Verify" at bounding box center [575, 416] width 792 height 22
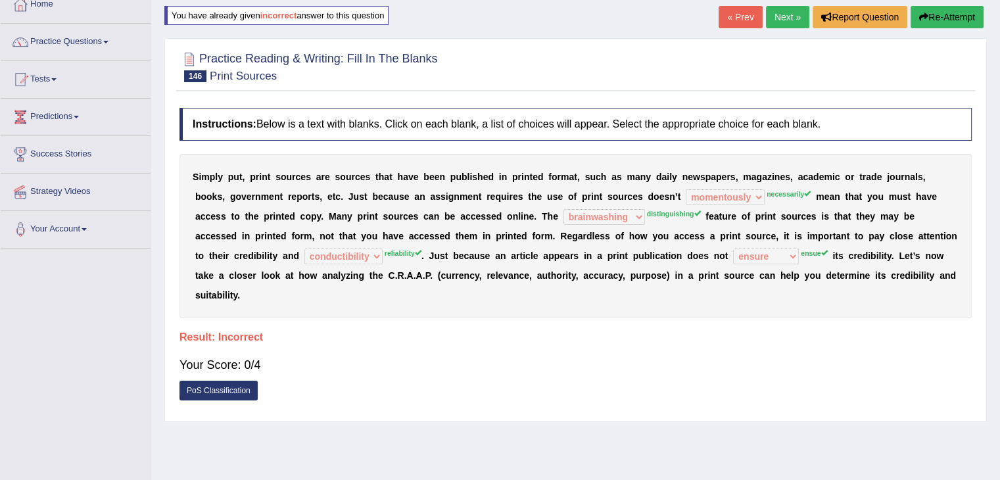
drag, startPoint x: 596, startPoint y: 122, endPoint x: 762, endPoint y: 43, distance: 183.4
click at [762, 43] on div "Practice Reading & Writing: Fill In The Blanks 146 Print Sources Instructions: …" at bounding box center [575, 229] width 822 height 383
